Goal: Task Accomplishment & Management: Complete application form

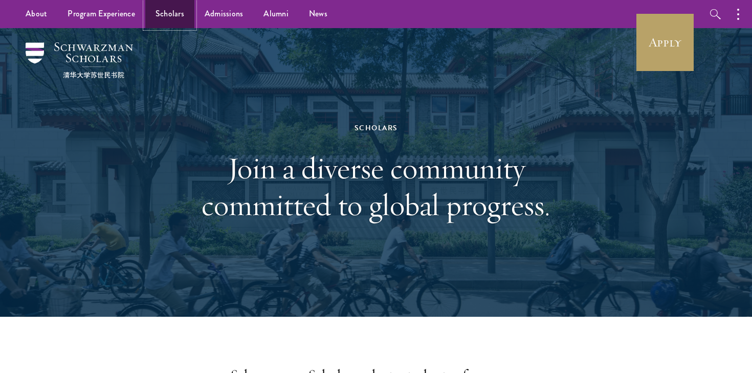
click at [160, 17] on link "Scholars" at bounding box center [169, 14] width 49 height 28
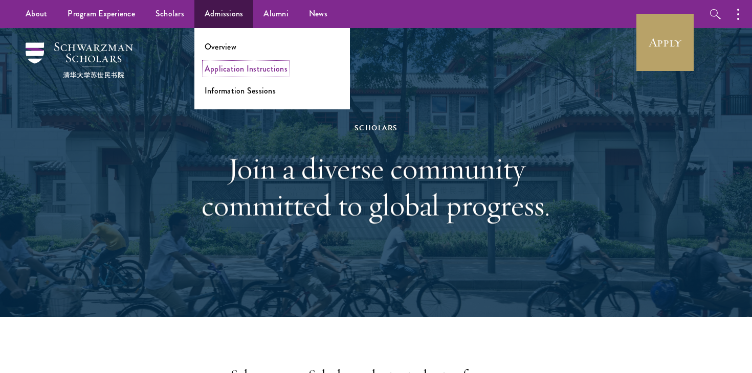
click at [240, 73] on link "Application Instructions" at bounding box center [246, 69] width 83 height 12
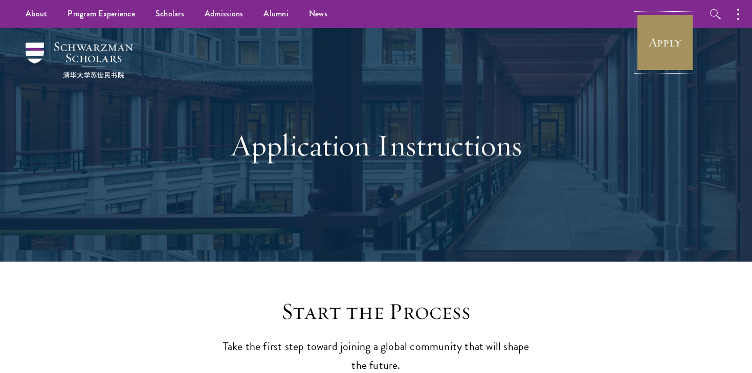
click at [668, 55] on link "Apply" at bounding box center [664, 42] width 57 height 57
